Goal: Find specific page/section: Find specific page/section

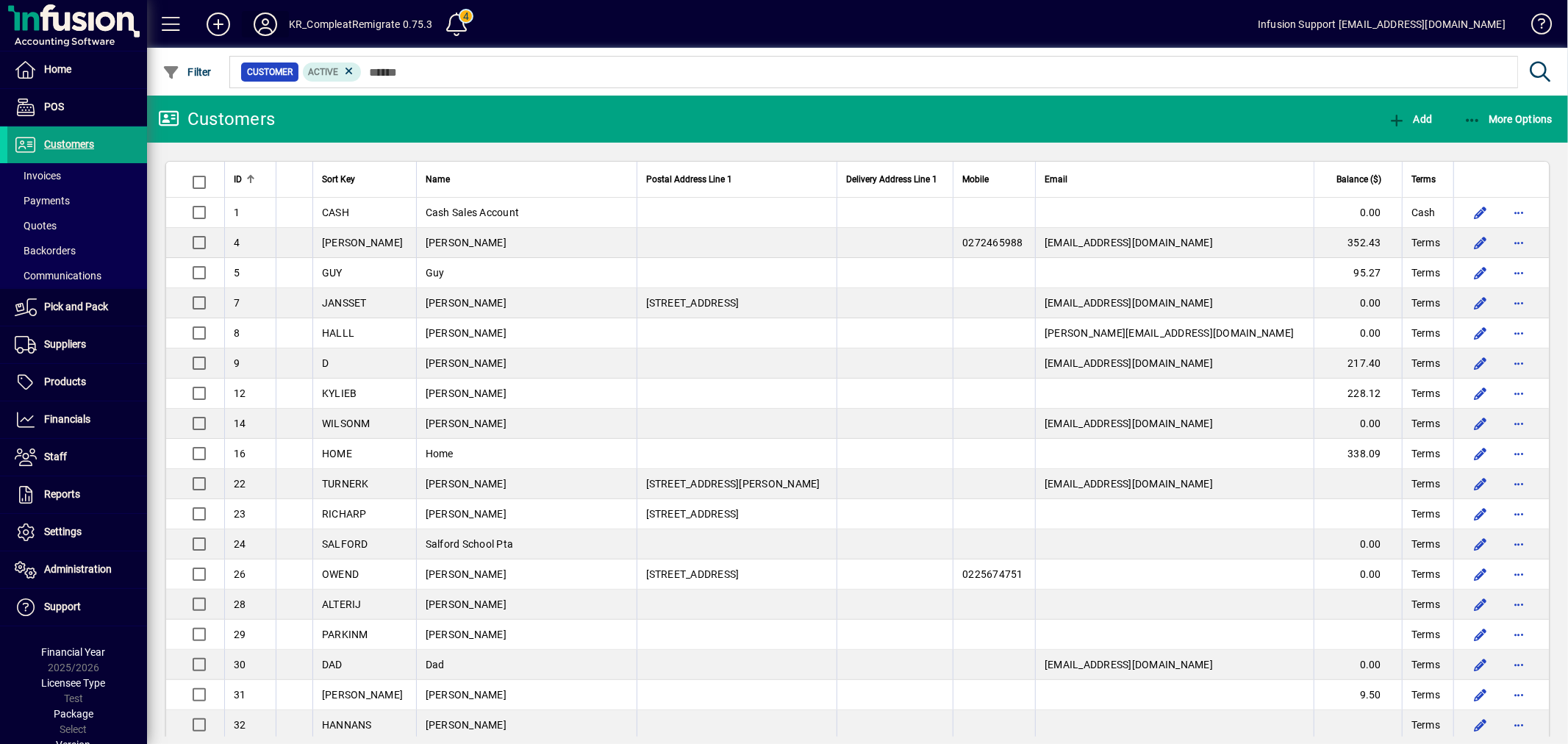
click at [268, 22] on icon at bounding box center [265, 24] width 29 height 24
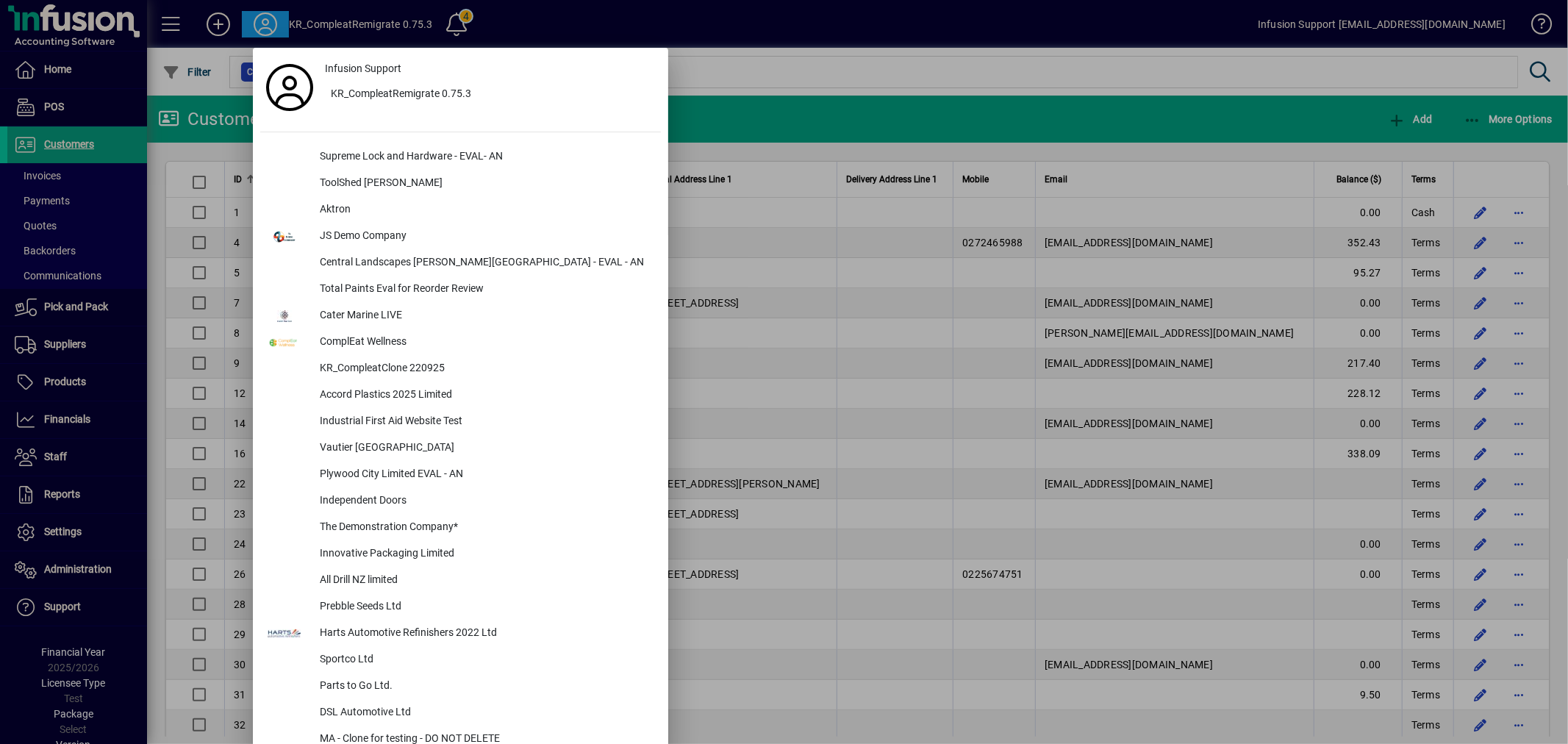
scroll to position [2187, 0]
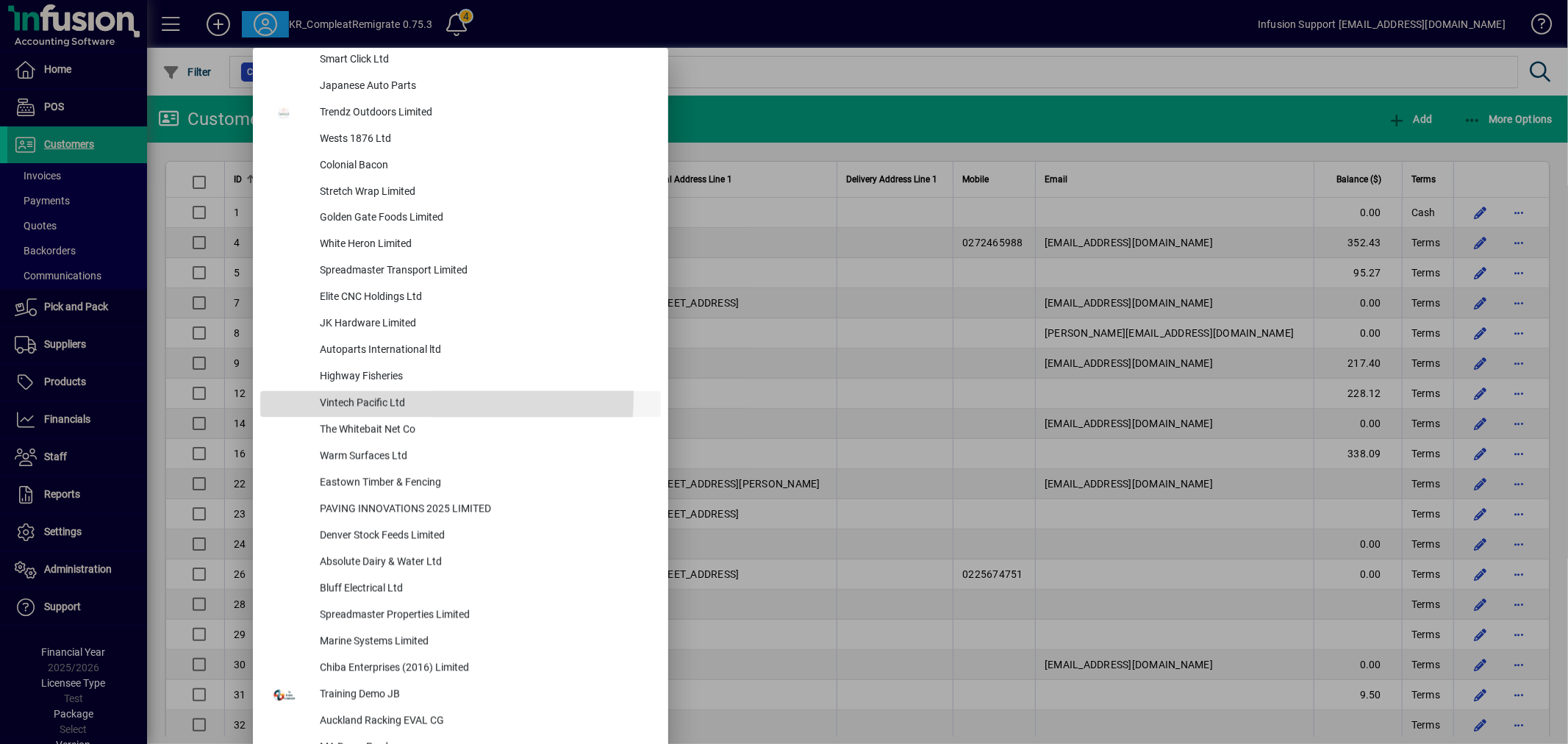
click at [346, 395] on div "Vintech Pacific Ltd" at bounding box center [483, 404] width 353 height 27
